Goal: Task Accomplishment & Management: Complete application form

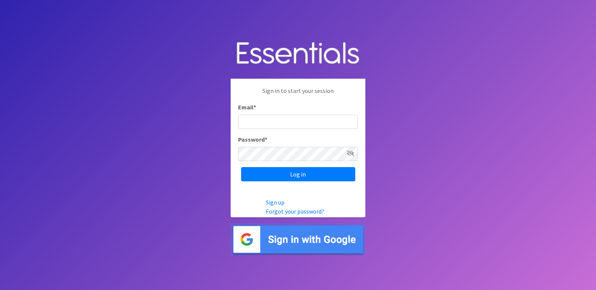
click at [273, 127] on input "Email *" at bounding box center [298, 122] width 120 height 14
type input "[PERSON_NAME][EMAIL_ADDRESS][PERSON_NAME][DOMAIN_NAME]"
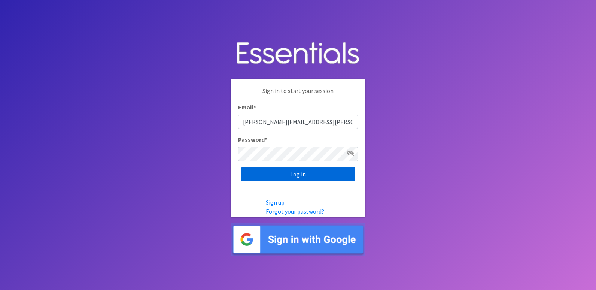
click at [297, 167] on input "Log in" at bounding box center [298, 174] width 114 height 14
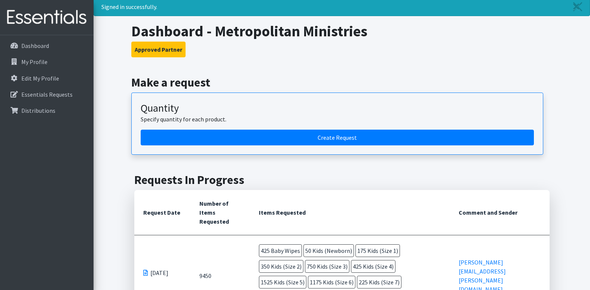
scroll to position [37, 0]
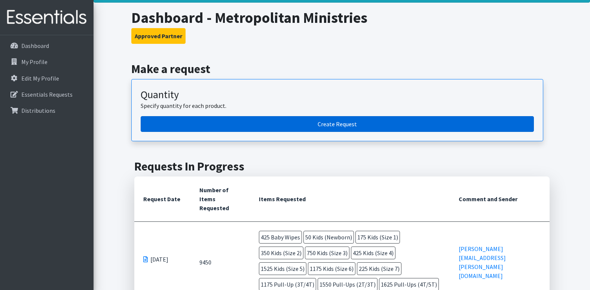
click at [312, 127] on link "Create Request" at bounding box center [338, 124] width 394 height 16
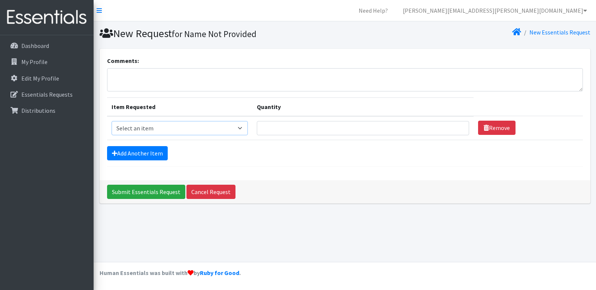
click at [180, 130] on select "Select an item Kids (Newborn) Kids (Preemie) Kids (Size 1) Kids (Size 2) Kids (…" at bounding box center [180, 128] width 136 height 14
select select "750"
click at [112, 121] on select "Select an item Kids (Newborn) Kids (Preemie) Kids (Size 1) Kids (Size 2) Kids (…" at bounding box center [180, 128] width 136 height 14
click at [267, 130] on input "Quantity" at bounding box center [363, 128] width 212 height 14
click at [216, 192] on link "Cancel Request" at bounding box center [210, 192] width 49 height 14
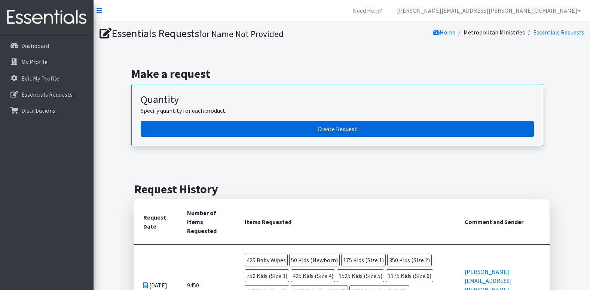
click at [332, 131] on link "Create Request" at bounding box center [338, 129] width 394 height 16
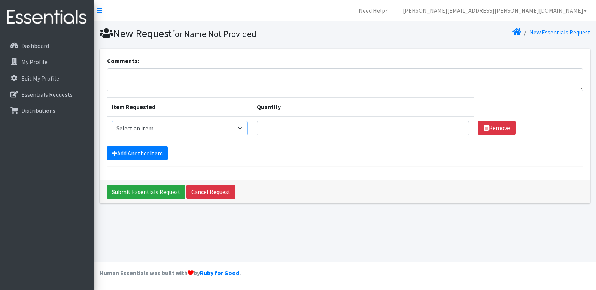
click at [227, 129] on select "Select an item Kids (Newborn) Kids (Preemie) Kids (Size 1) Kids (Size 2) Kids (…" at bounding box center [180, 128] width 136 height 14
select select "750"
click at [112, 121] on select "Select an item Kids (Newborn) Kids (Preemie) Kids (Size 1) Kids (Size 2) Kids (…" at bounding box center [180, 128] width 136 height 14
click at [275, 130] on input "Quantity" at bounding box center [363, 128] width 212 height 14
type input "420"
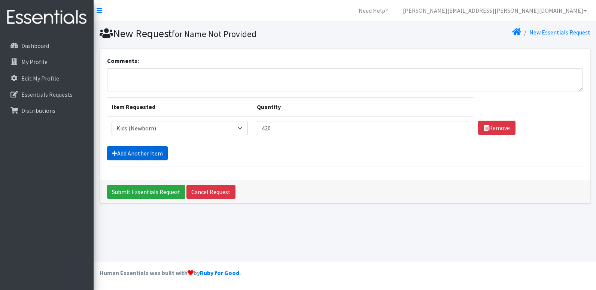
click at [136, 149] on link "Add Another Item" at bounding box center [137, 153] width 61 height 14
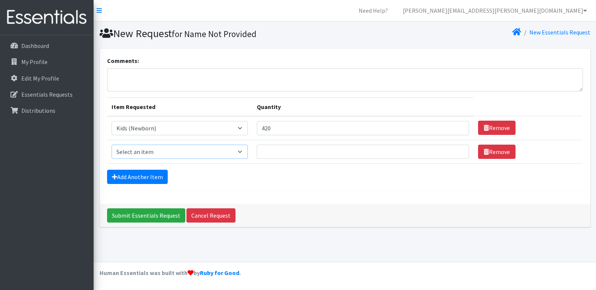
click at [137, 149] on select "Select an item Kids (Newborn) Kids (Preemie) Kids (Size 1) Kids (Size 2) Kids (…" at bounding box center [180, 152] width 136 height 14
select select "752"
click at [112, 145] on select "Select an item Kids (Newborn) Kids (Preemie) Kids (Size 1) Kids (Size 2) Kids (…" at bounding box center [180, 152] width 136 height 14
click at [270, 153] on input "Quantity" at bounding box center [363, 152] width 212 height 14
type input "450"
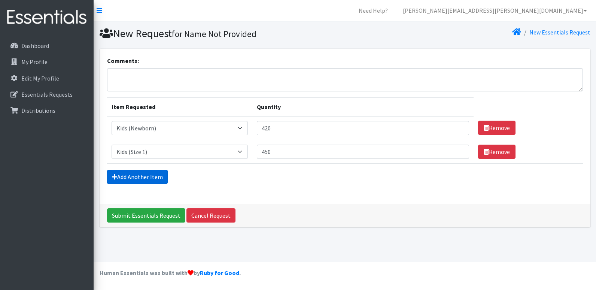
click at [150, 173] on link "Add Another Item" at bounding box center [137, 177] width 61 height 14
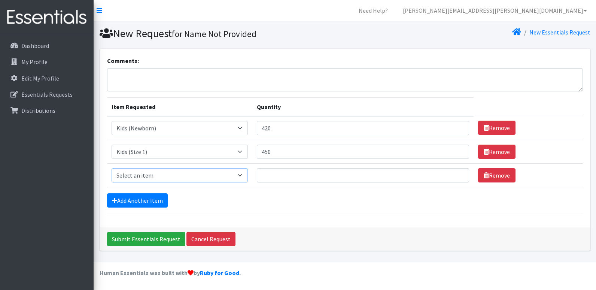
click at [171, 171] on select "Select an item Kids (Newborn) Kids (Preemie) Kids (Size 1) Kids (Size 2) Kids (…" at bounding box center [180, 175] width 136 height 14
select select "753"
click at [112, 168] on select "Select an item Kids (Newborn) Kids (Preemie) Kids (Size 1) Kids (Size 2) Kids (…" at bounding box center [180, 175] width 136 height 14
click at [272, 176] on input "Quantity" at bounding box center [363, 175] width 212 height 14
type input "1275"
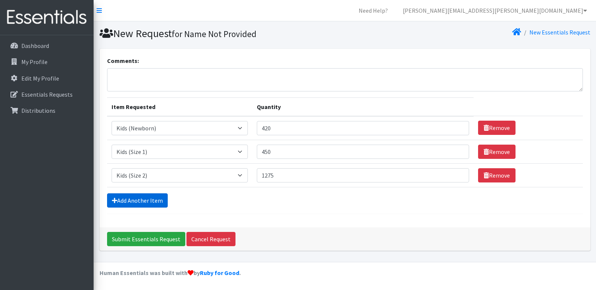
click at [128, 201] on link "Add Another Item" at bounding box center [137, 200] width 61 height 14
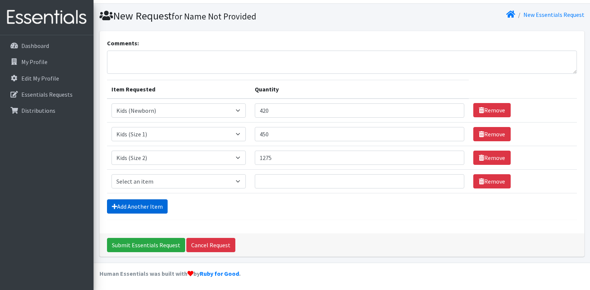
scroll to position [18, 0]
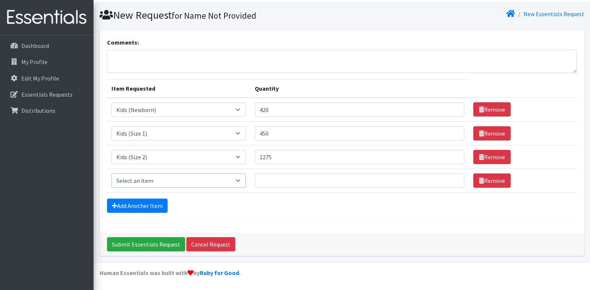
click at [176, 176] on select "Select an item Kids (Newborn) Kids (Preemie) Kids (Size 1) Kids (Size 2) Kids (…" at bounding box center [179, 180] width 135 height 14
select select "732"
click at [112, 173] on select "Select an item Kids (Newborn) Kids (Preemie) Kids (Size 1) Kids (Size 2) Kids (…" at bounding box center [179, 180] width 135 height 14
click at [266, 179] on input "Quantity" at bounding box center [360, 180] width 210 height 14
type input "1600"
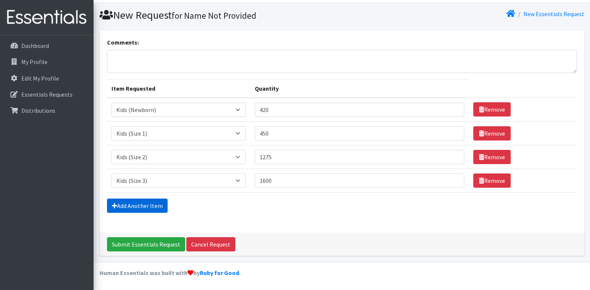
click at [151, 201] on link "Add Another Item" at bounding box center [137, 205] width 61 height 14
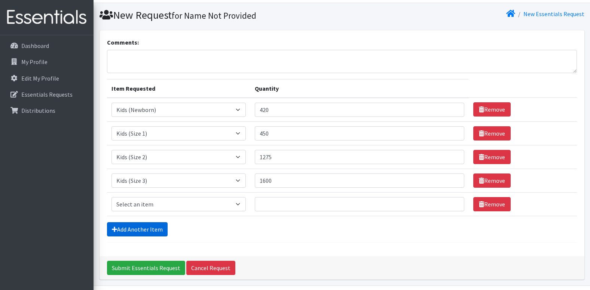
scroll to position [42, 0]
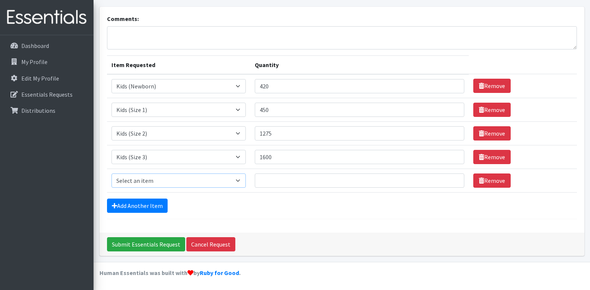
click at [152, 181] on select "Select an item Kids (Newborn) Kids (Preemie) Kids (Size 1) Kids (Size 2) Kids (…" at bounding box center [179, 180] width 135 height 14
select select "739"
click at [112, 173] on select "Select an item Kids (Newborn) Kids (Preemie) Kids (Size 1) Kids (Size 2) Kids (…" at bounding box center [179, 180] width 135 height 14
click at [270, 186] on input "Quantity" at bounding box center [360, 180] width 210 height 14
type input "775"
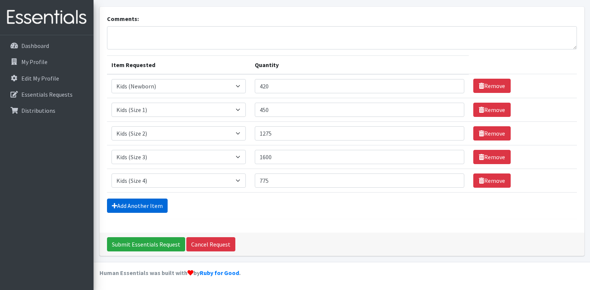
click at [142, 201] on link "Add Another Item" at bounding box center [137, 205] width 61 height 14
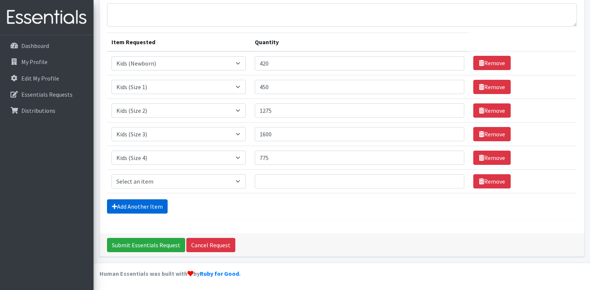
scroll to position [66, 0]
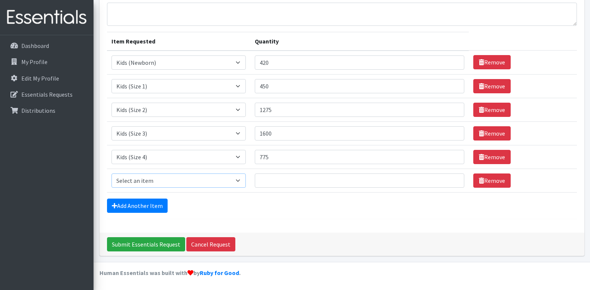
click at [148, 181] on select "Select an item Kids (Newborn) Kids (Preemie) Kids (Size 1) Kids (Size 2) Kids (…" at bounding box center [179, 180] width 135 height 14
select select "740"
click at [112, 173] on select "Select an item Kids (Newborn) Kids (Preemie) Kids (Size 1) Kids (Size 2) Kids (…" at bounding box center [179, 180] width 135 height 14
click at [266, 181] on input "Quantity" at bounding box center [360, 180] width 210 height 14
type input "2225"
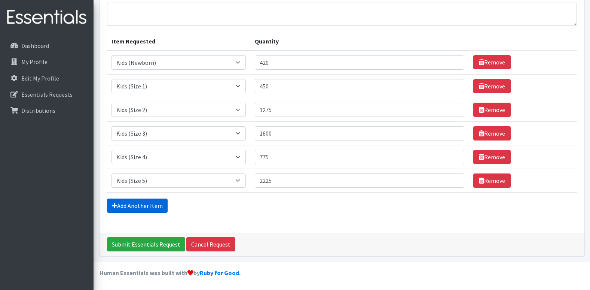
click at [152, 205] on link "Add Another Item" at bounding box center [137, 205] width 61 height 14
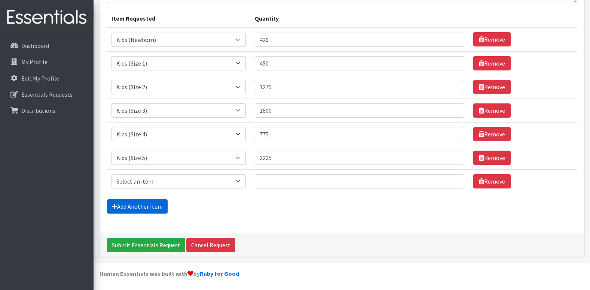
scroll to position [89, 0]
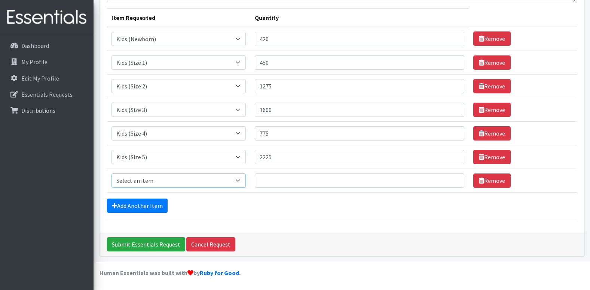
click at [154, 182] on select "Select an item Kids (Newborn) Kids (Preemie) Kids (Size 1) Kids (Size 2) Kids (…" at bounding box center [179, 180] width 135 height 14
select select "742"
click at [112, 173] on select "Select an item Kids (Newborn) Kids (Preemie) Kids (Size 1) Kids (Size 2) Kids (…" at bounding box center [179, 180] width 135 height 14
click at [280, 189] on td "Quantity" at bounding box center [359, 180] width 219 height 24
click at [278, 182] on input "Quantity" at bounding box center [360, 180] width 210 height 14
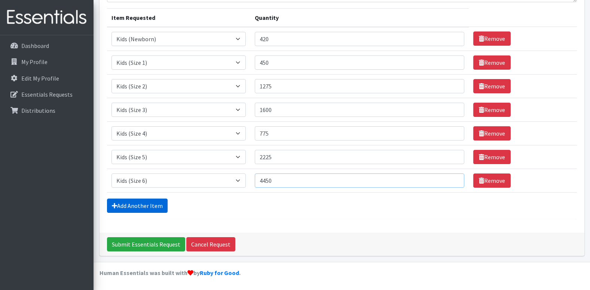
type input "4450"
click at [143, 204] on link "Add Another Item" at bounding box center [137, 205] width 61 height 14
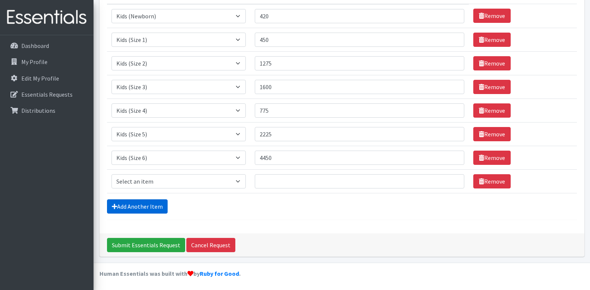
scroll to position [113, 0]
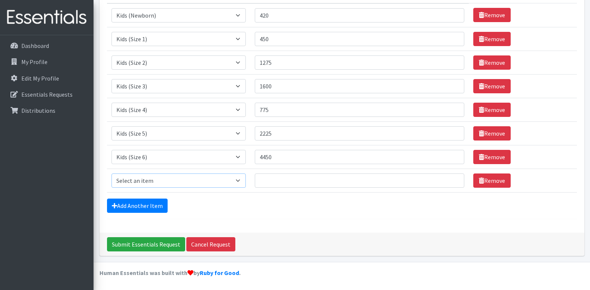
click at [147, 183] on select "Select an item Kids (Newborn) Kids (Preemie) Kids (Size 1) Kids (Size 2) Kids (…" at bounding box center [179, 180] width 135 height 14
select select "756"
click at [112, 173] on select "Select an item Kids (Newborn) Kids (Preemie) Kids (Size 1) Kids (Size 2) Kids (…" at bounding box center [179, 180] width 135 height 14
click at [271, 182] on input "Quantity" at bounding box center [360, 180] width 210 height 14
type input "325"
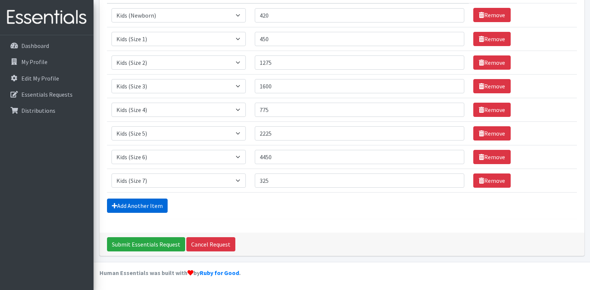
click at [124, 207] on link "Add Another Item" at bounding box center [137, 205] width 61 height 14
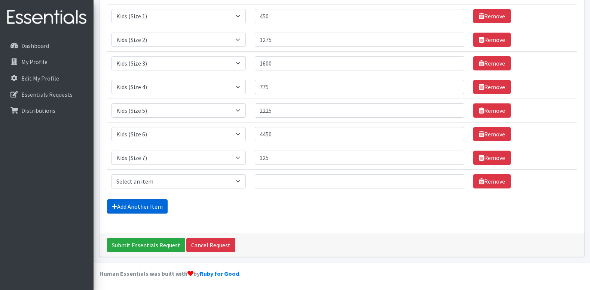
scroll to position [136, 0]
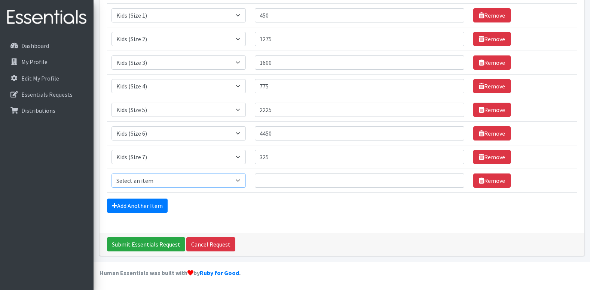
click at [140, 183] on select "Select an item Kids (Newborn) Kids (Preemie) Kids (Size 1) Kids (Size 2) Kids (…" at bounding box center [179, 180] width 135 height 14
select select "1352"
click at [112, 173] on select "Select an item Kids (Newborn) Kids (Preemie) Kids (Size 1) Kids (Size 2) Kids (…" at bounding box center [179, 180] width 135 height 14
click at [270, 184] on input "Quantity" at bounding box center [360, 180] width 210 height 14
type input "975"
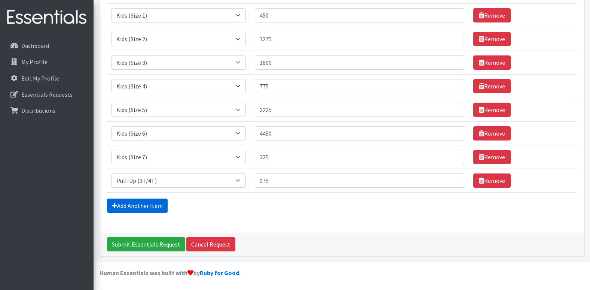
click at [153, 203] on link "Add Another Item" at bounding box center [137, 205] width 61 height 14
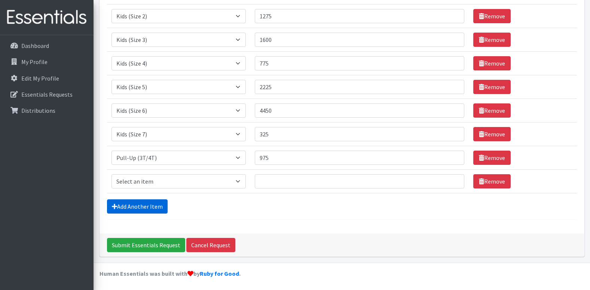
scroll to position [160, 0]
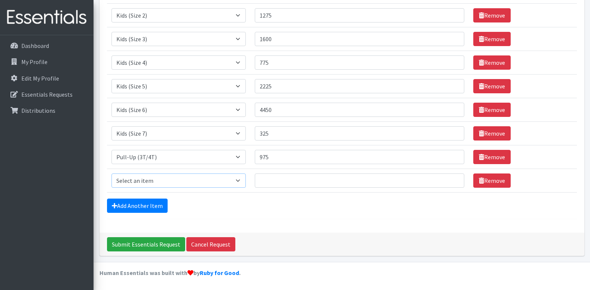
click at [155, 181] on select "Select an item Kids (Newborn) Kids (Preemie) Kids (Size 1) Kids (Size 2) Kids (…" at bounding box center [179, 180] width 135 height 14
select select "748"
click at [112, 173] on select "Select an item Kids (Newborn) Kids (Preemie) Kids (Size 1) Kids (Size 2) Kids (…" at bounding box center [179, 180] width 135 height 14
drag, startPoint x: 276, startPoint y: 158, endPoint x: 260, endPoint y: 155, distance: 16.3
click at [260, 155] on input "975" at bounding box center [360, 157] width 210 height 14
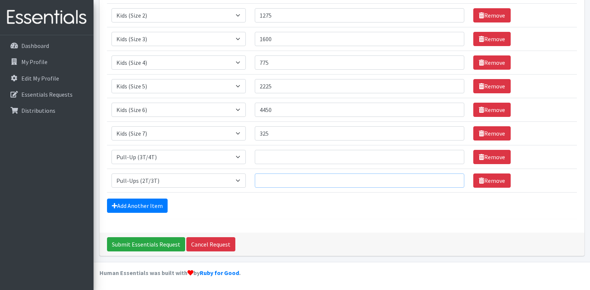
click at [274, 179] on input "Quantity" at bounding box center [360, 180] width 210 height 14
paste input "975"
type input "975"
click at [273, 158] on input "Quantity" at bounding box center [360, 157] width 210 height 14
type input "1200"
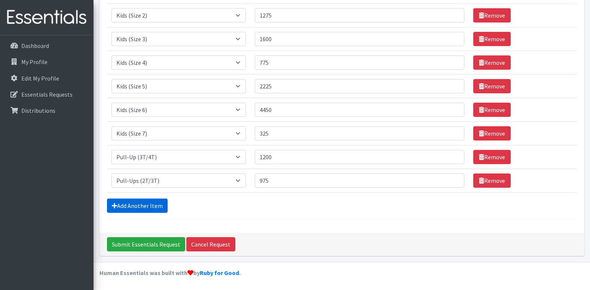
click at [139, 201] on link "Add Another Item" at bounding box center [137, 205] width 61 height 14
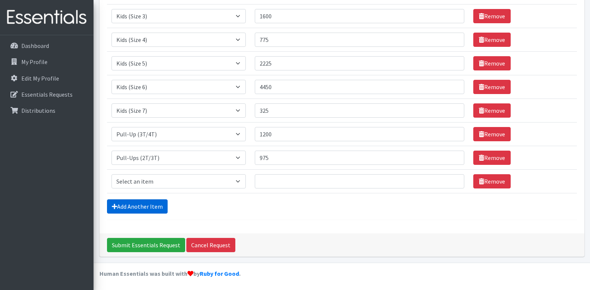
scroll to position [183, 0]
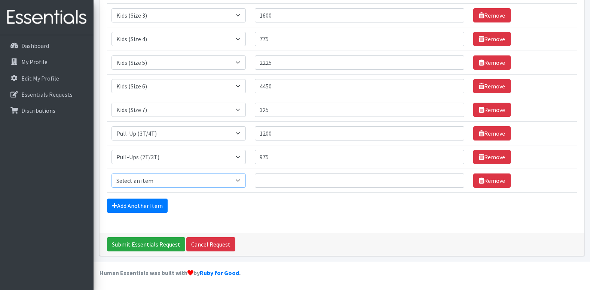
drag, startPoint x: 151, startPoint y: 180, endPoint x: 155, endPoint y: 181, distance: 3.8
click at [151, 180] on select "Select an item Kids (Newborn) Kids (Preemie) Kids (Size 1) Kids (Size 2) Kids (…" at bounding box center [179, 180] width 135 height 14
select select "731"
click at [112, 173] on select "Select an item Kids (Newborn) Kids (Preemie) Kids (Size 1) Kids (Size 2) Kids (…" at bounding box center [179, 180] width 135 height 14
click at [264, 175] on input "Quantity" at bounding box center [360, 180] width 210 height 14
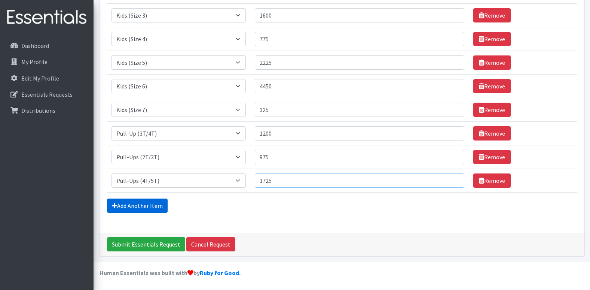
type input "1725"
click at [151, 204] on link "Add Another Item" at bounding box center [137, 205] width 61 height 14
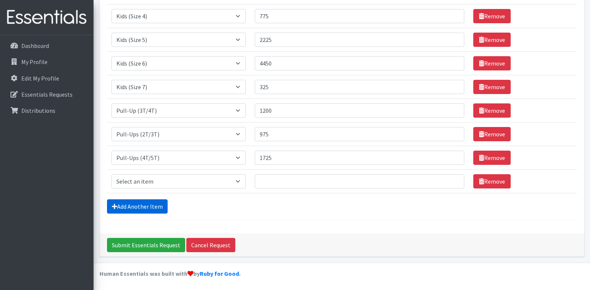
scroll to position [207, 0]
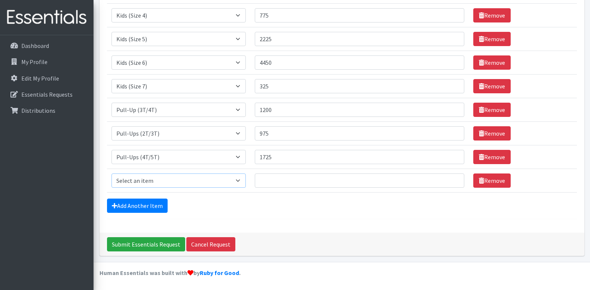
click at [152, 180] on select "Select an item Kids (Newborn) Kids (Preemie) Kids (Size 1) Kids (Size 2) Kids (…" at bounding box center [179, 180] width 135 height 14
click at [258, 225] on div "Comments: Item Requested Quantity Item Requested Select an item Kids (Newborn) …" at bounding box center [342, 37] width 485 height 391
click at [172, 180] on select "Select an item Kids (Newborn) Kids (Preemie) Kids (Size 1) Kids (Size 2) Kids (…" at bounding box center [179, 180] width 135 height 14
click at [281, 215] on form "Comments: Item Requested Quantity Item Requested Select an item Kids (Newborn) …" at bounding box center [342, 34] width 470 height 370
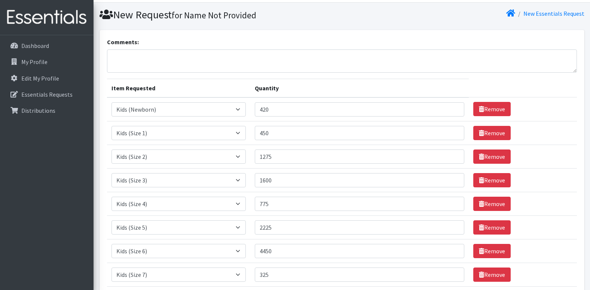
scroll to position [0, 0]
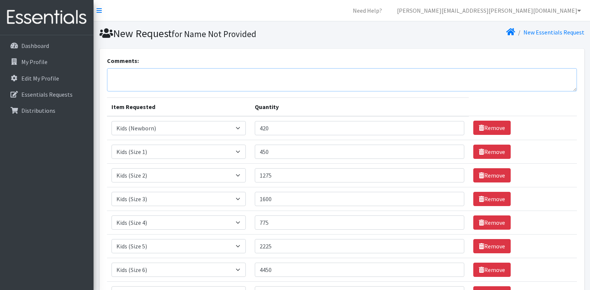
click at [184, 80] on textarea "Comments:" at bounding box center [342, 79] width 470 height 23
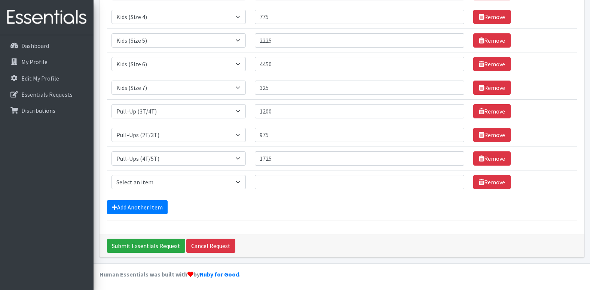
scroll to position [207, 0]
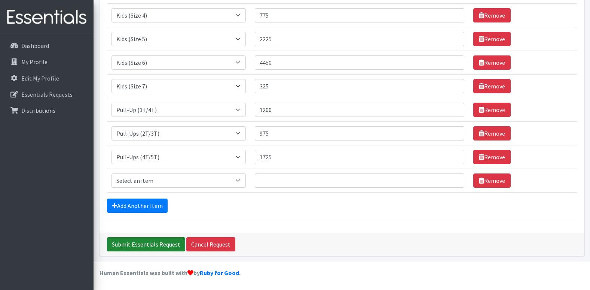
type textarea "If wipes or diaper cream is available, we will accept. Thank you!"
click at [168, 242] on input "Submit Essentials Request" at bounding box center [146, 244] width 78 height 14
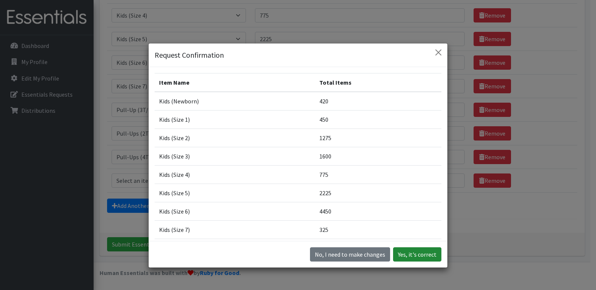
click at [403, 253] on button "Yes, it's correct" at bounding box center [417, 254] width 48 height 14
